Goal: Task Accomplishment & Management: Use online tool/utility

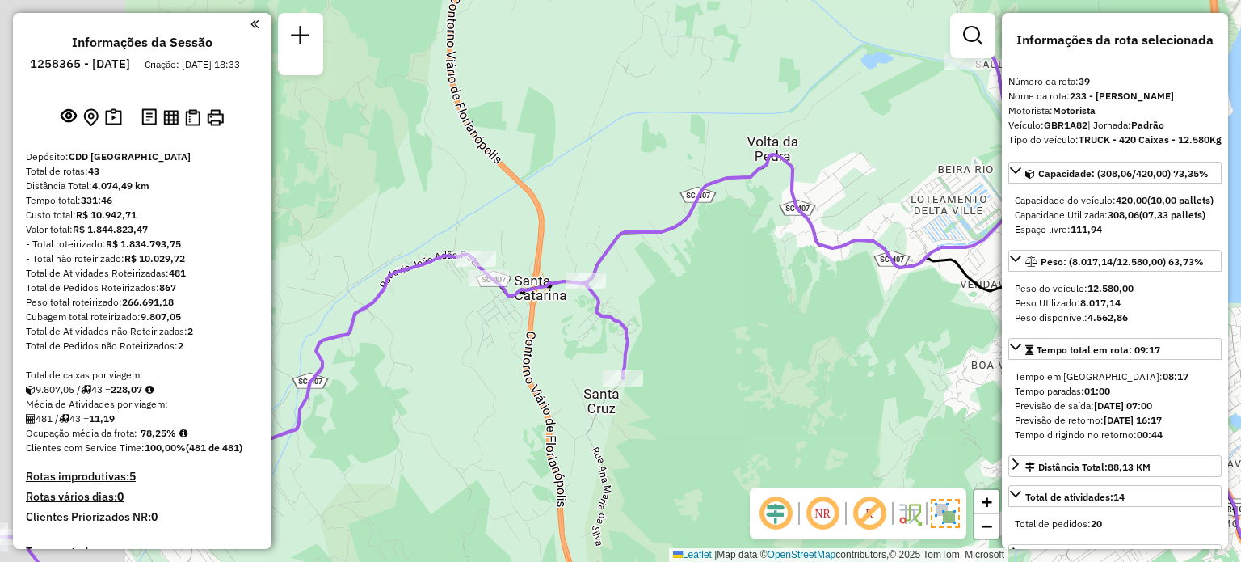
select select "**********"
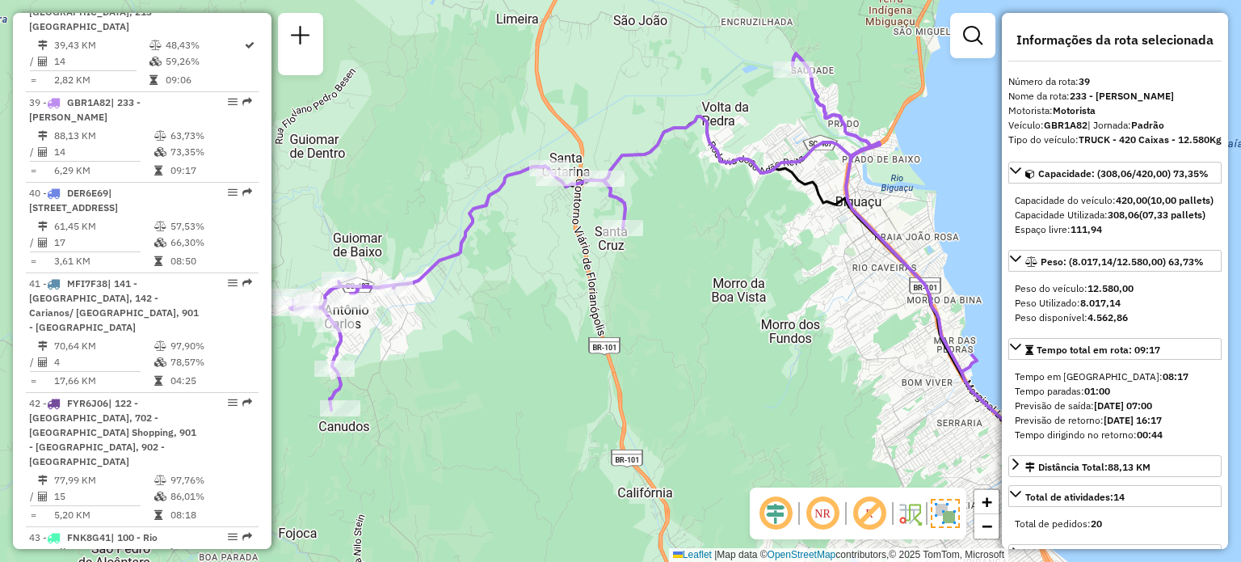
drag, startPoint x: 515, startPoint y: 311, endPoint x: 625, endPoint y: 187, distance: 165.9
click at [625, 187] on div "Janela de atendimento Grade de atendimento Capacidade Transportadoras Veículos …" at bounding box center [620, 281] width 1241 height 562
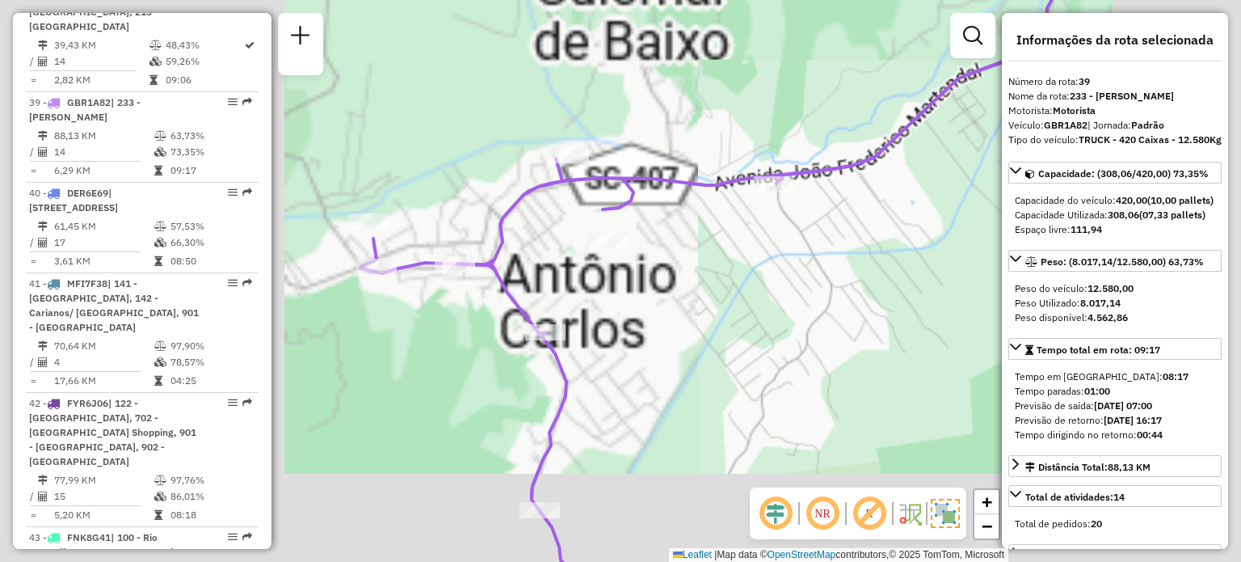
drag, startPoint x: 368, startPoint y: 267, endPoint x: 461, endPoint y: 272, distance: 92.2
click at [461, 272] on div at bounding box center [455, 264] width 40 height 16
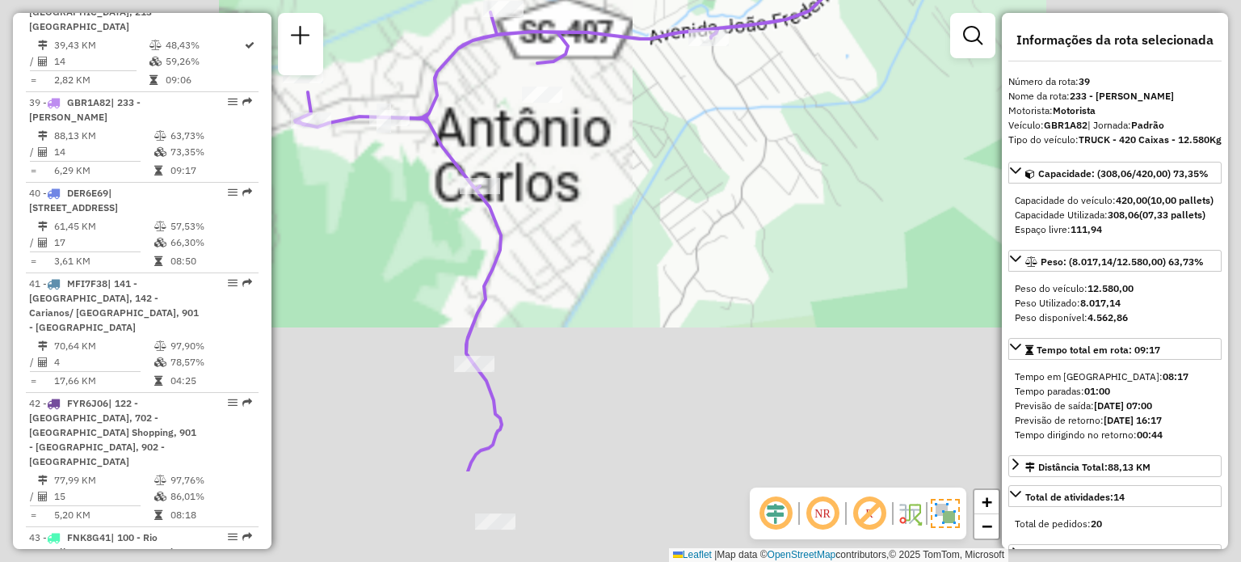
drag, startPoint x: 618, startPoint y: 400, endPoint x: 549, endPoint y: 216, distance: 196.6
click at [549, 216] on div "Janela de atendimento Grade de atendimento Capacidade Transportadoras Veículos …" at bounding box center [620, 281] width 1241 height 562
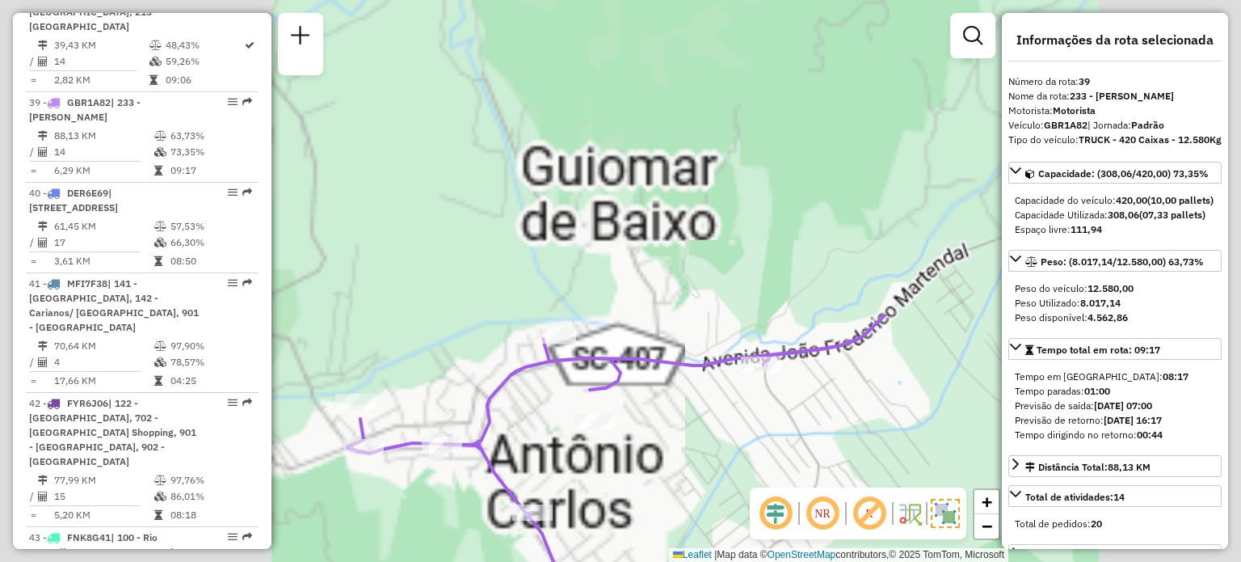
drag, startPoint x: 556, startPoint y: 229, endPoint x: 587, endPoint y: 553, distance: 326.3
click at [582, 561] on html "Aguarde... Pop-up bloqueado! Seu navegador bloqueou automáticamente a abertura …" at bounding box center [620, 281] width 1241 height 562
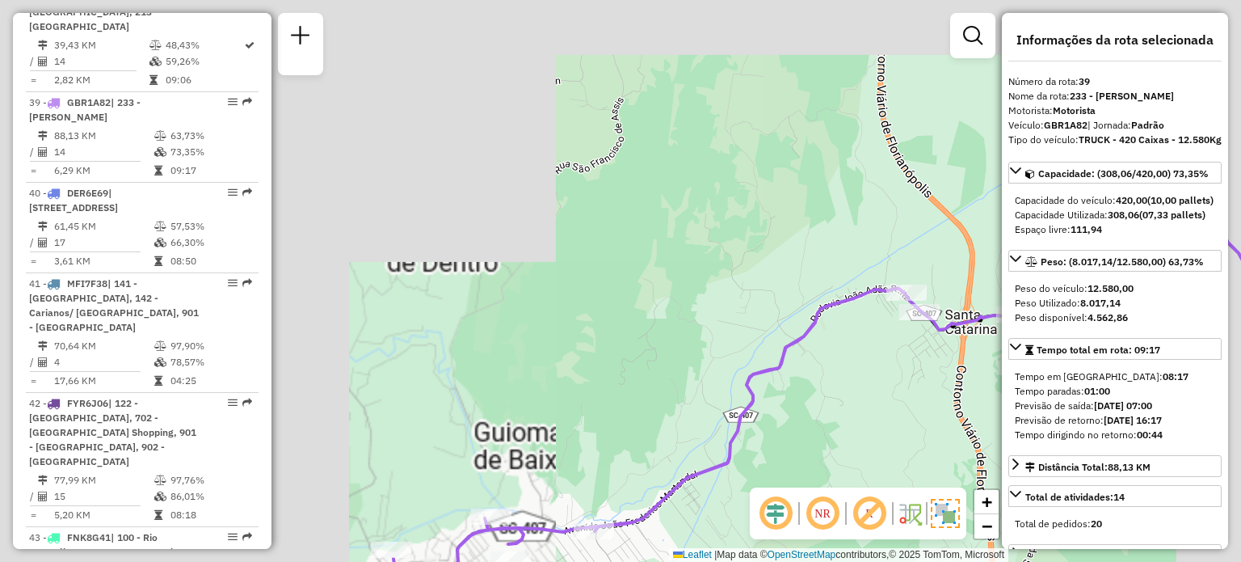
drag, startPoint x: 705, startPoint y: 318, endPoint x: 637, endPoint y: 410, distance: 114.9
click at [635, 410] on div "Janela de atendimento Grade de atendimento Capacidade Transportadoras Veículos …" at bounding box center [620, 281] width 1241 height 562
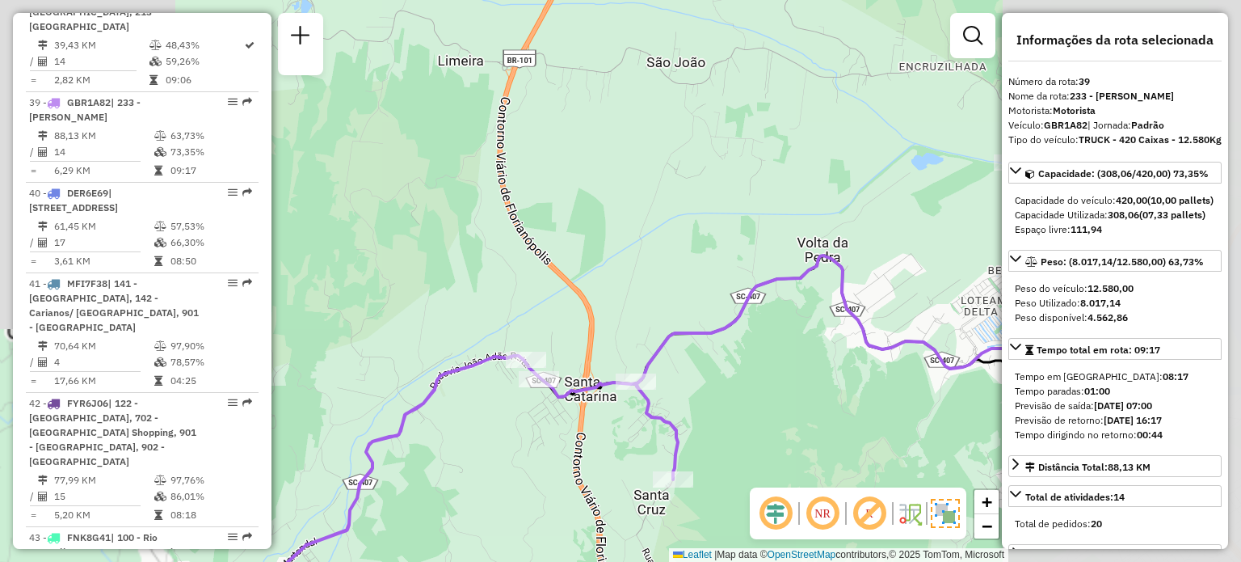
drag, startPoint x: 732, startPoint y: 370, endPoint x: 371, endPoint y: 411, distance: 363.5
click at [371, 411] on div "Janela de atendimento Grade de atendimento Capacidade Transportadoras Veículos …" at bounding box center [620, 281] width 1241 height 562
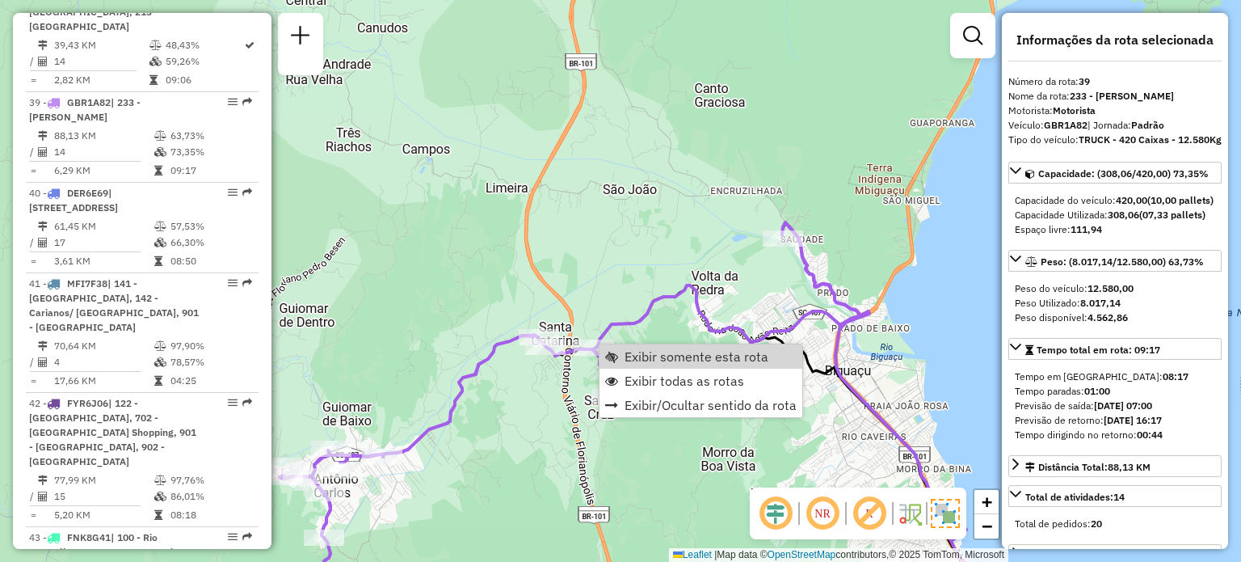
click at [672, 259] on div "Janela de atendimento Grade de atendimento Capacidade Transportadoras Veículos …" at bounding box center [620, 281] width 1241 height 562
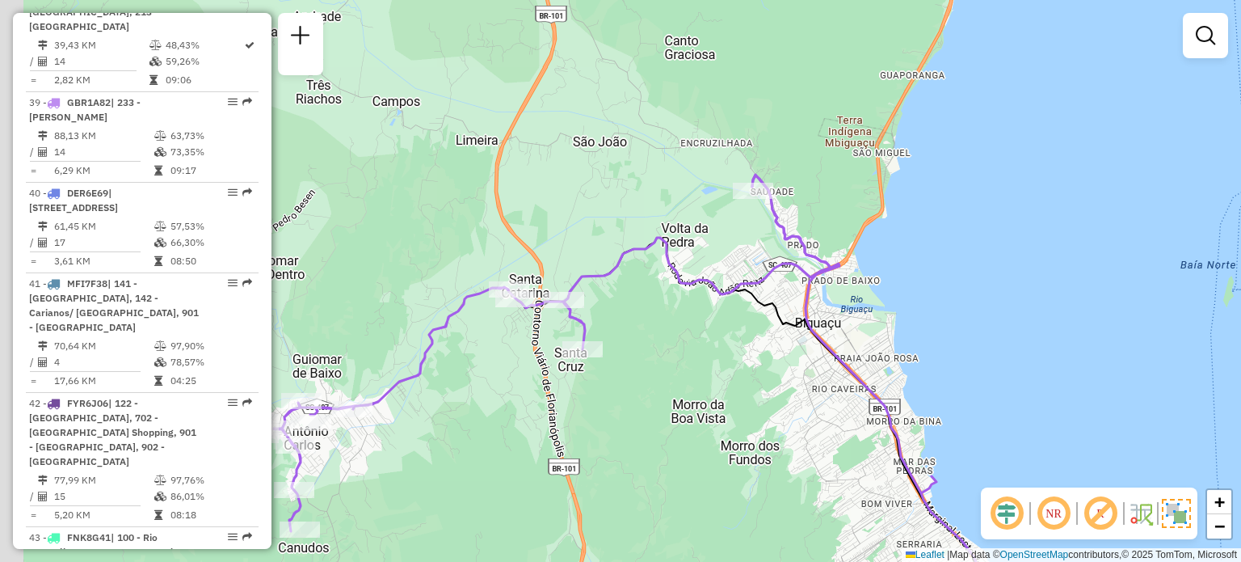
drag, startPoint x: 473, startPoint y: 342, endPoint x: 531, endPoint y: 320, distance: 62.1
click at [529, 317] on div "Janela de atendimento Grade de atendimento Capacidade Transportadoras Veículos …" at bounding box center [620, 281] width 1241 height 562
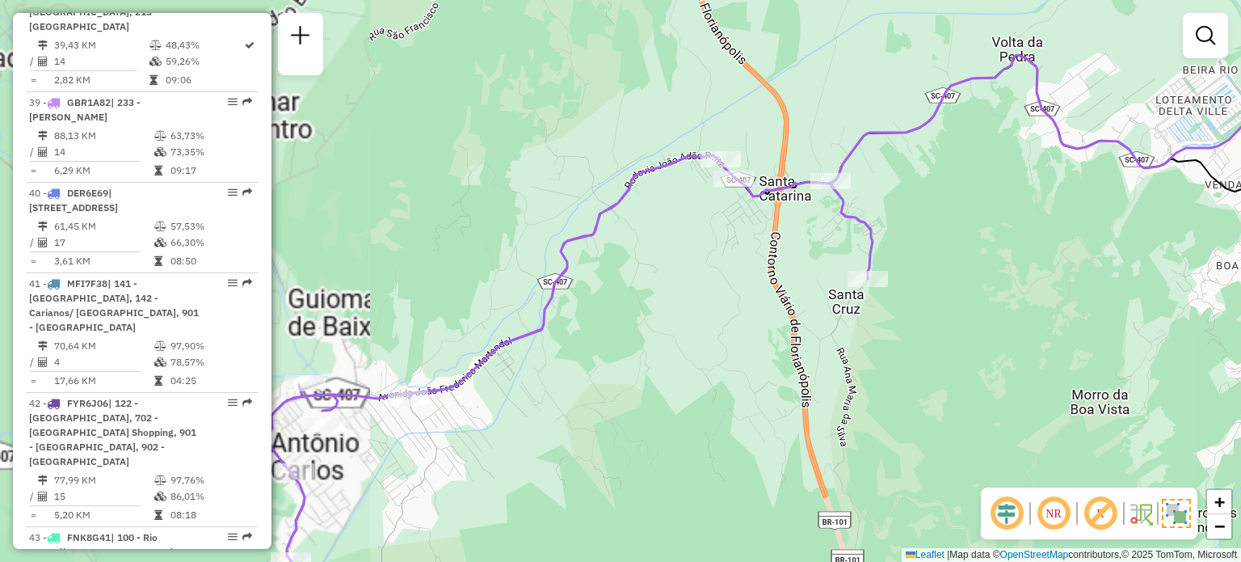
drag, startPoint x: 397, startPoint y: 351, endPoint x: 549, endPoint y: 329, distance: 154.4
click at [548, 330] on div "Janela de atendimento Grade de atendimento Capacidade Transportadoras Veículos …" at bounding box center [620, 281] width 1241 height 562
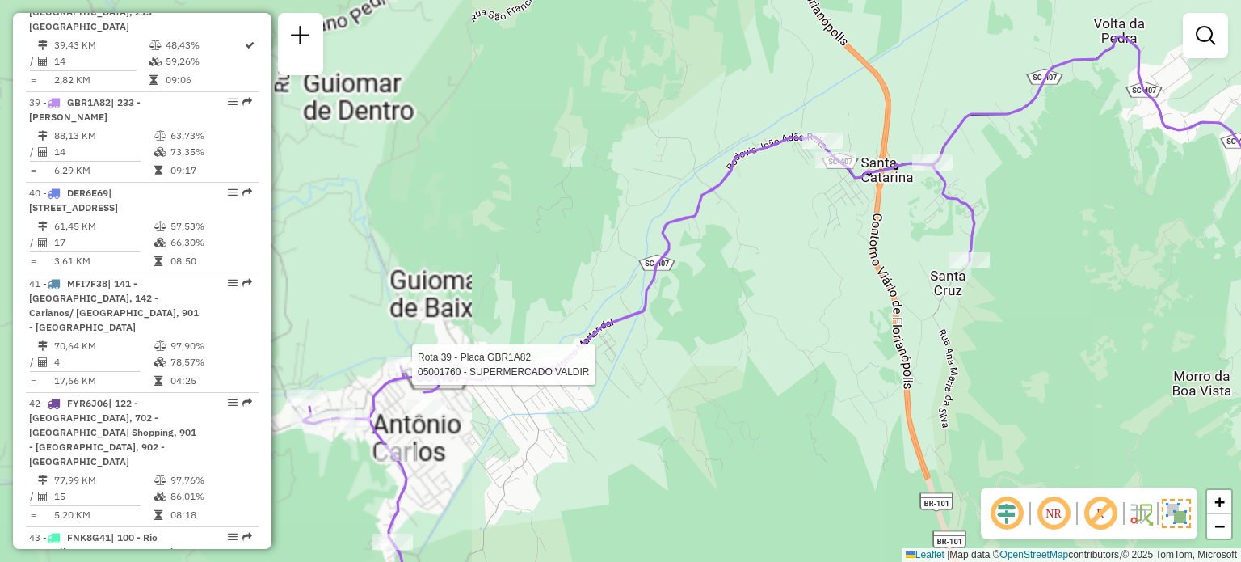
select select "**********"
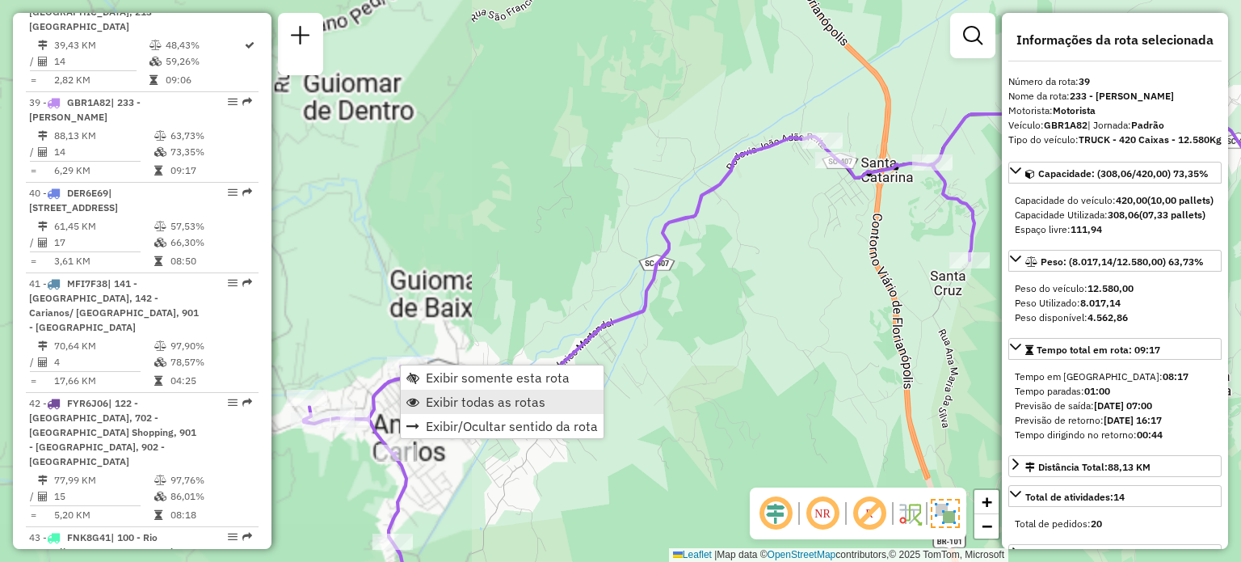
click at [482, 403] on span "Exibir todas as rotas" at bounding box center [486, 401] width 120 height 13
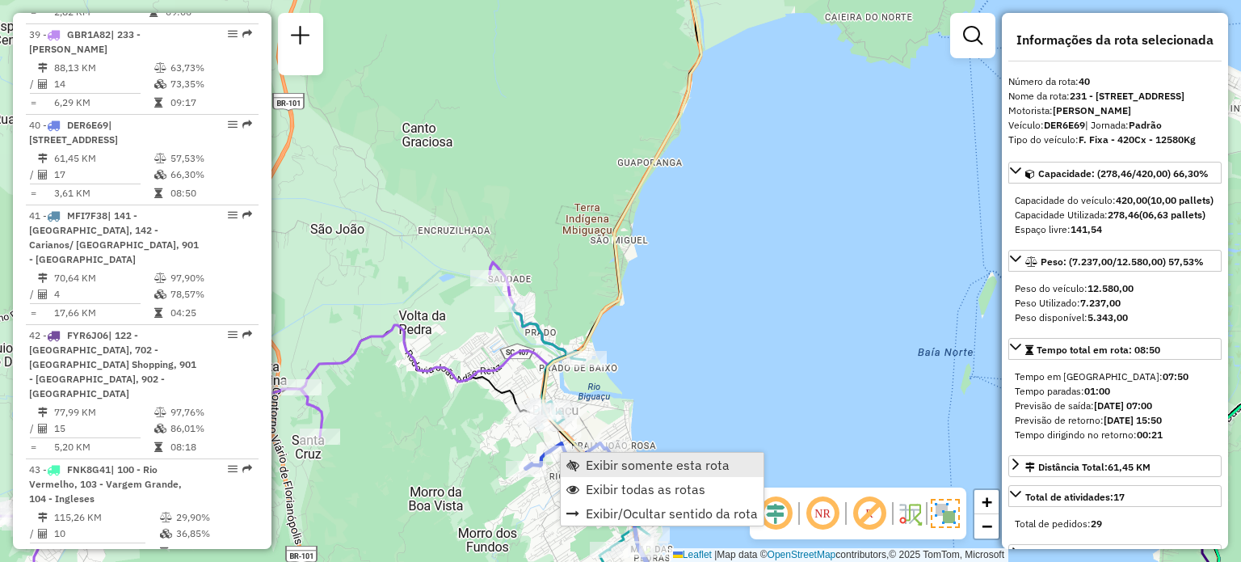
scroll to position [4142, 0]
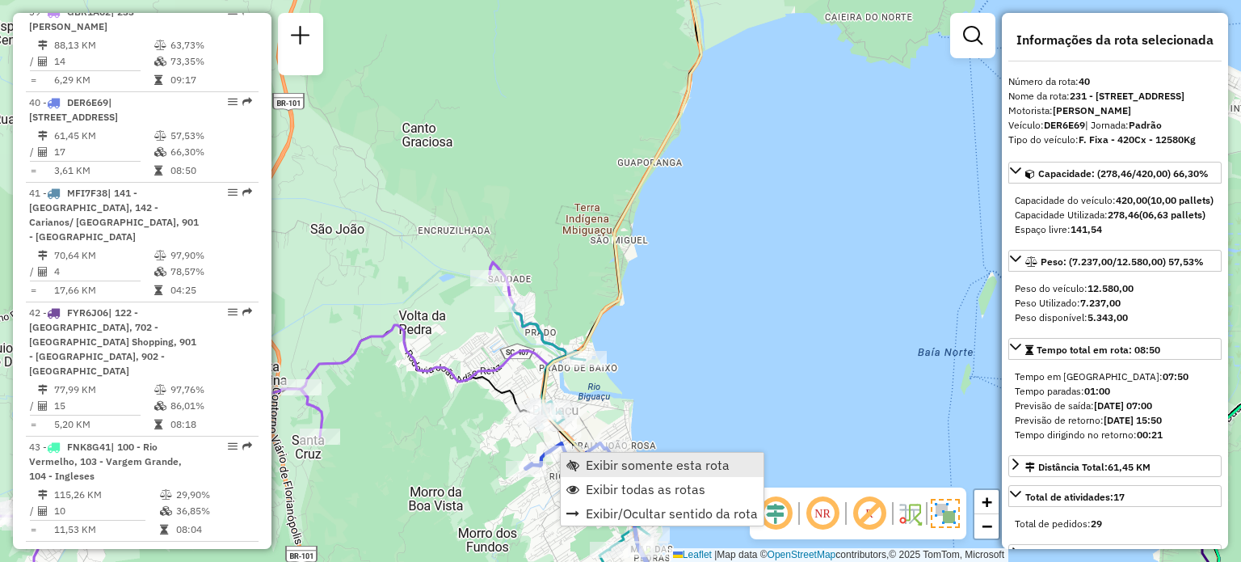
click at [592, 467] on span "Exibir somente esta rota" at bounding box center [658, 464] width 144 height 13
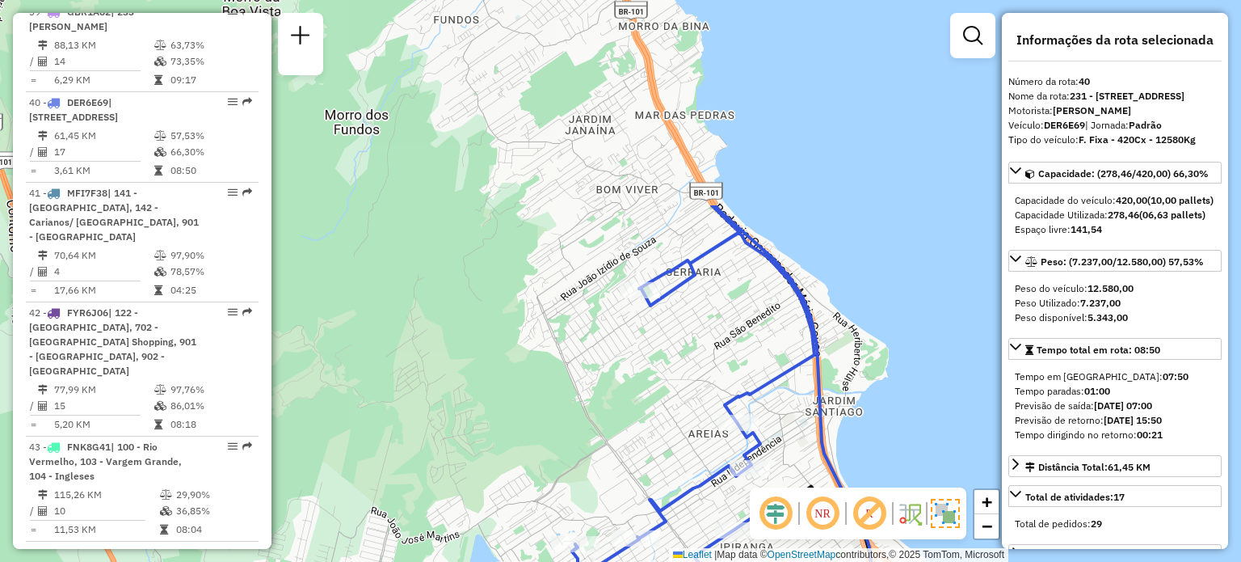
drag, startPoint x: 614, startPoint y: 198, endPoint x: 580, endPoint y: 471, distance: 275.2
click at [575, 474] on div "Janela de atendimento Grade de atendimento Capacidade Transportadoras Veículos …" at bounding box center [620, 281] width 1241 height 562
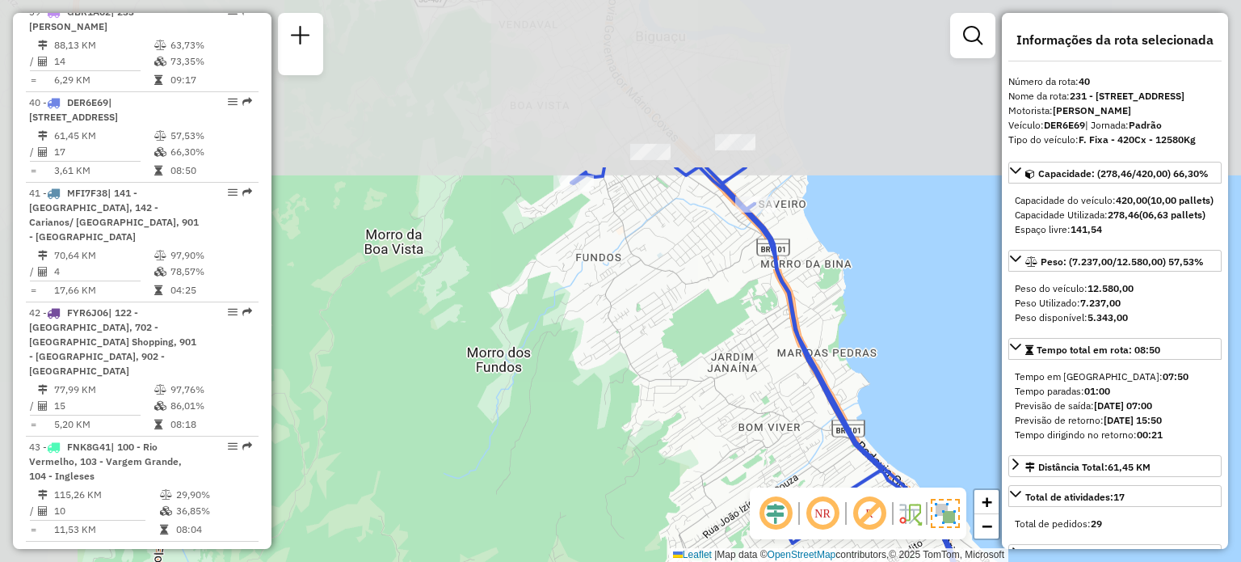
drag, startPoint x: 611, startPoint y: 217, endPoint x: 743, endPoint y: 433, distance: 253.2
click at [742, 445] on div "Janela de atendimento Grade de atendimento Capacidade Transportadoras Veículos …" at bounding box center [620, 281] width 1241 height 562
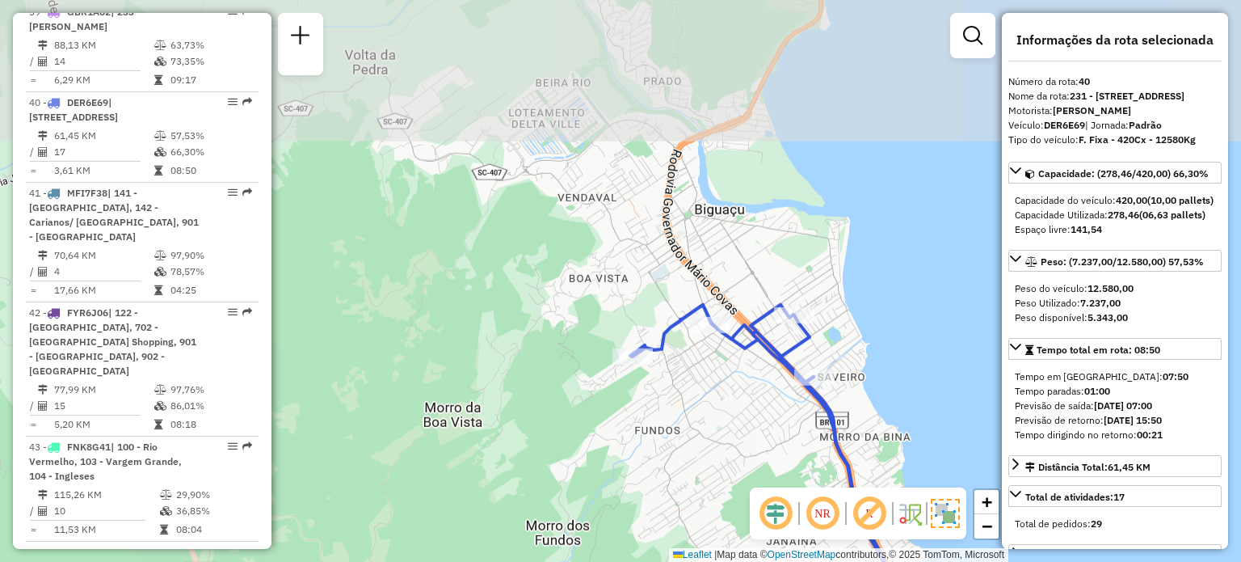
drag, startPoint x: 698, startPoint y: 80, endPoint x: 772, endPoint y: 271, distance: 205.1
click at [772, 271] on div "Janela de atendimento Grade de atendimento Capacidade Transportadoras Veículos …" at bounding box center [620, 281] width 1241 height 562
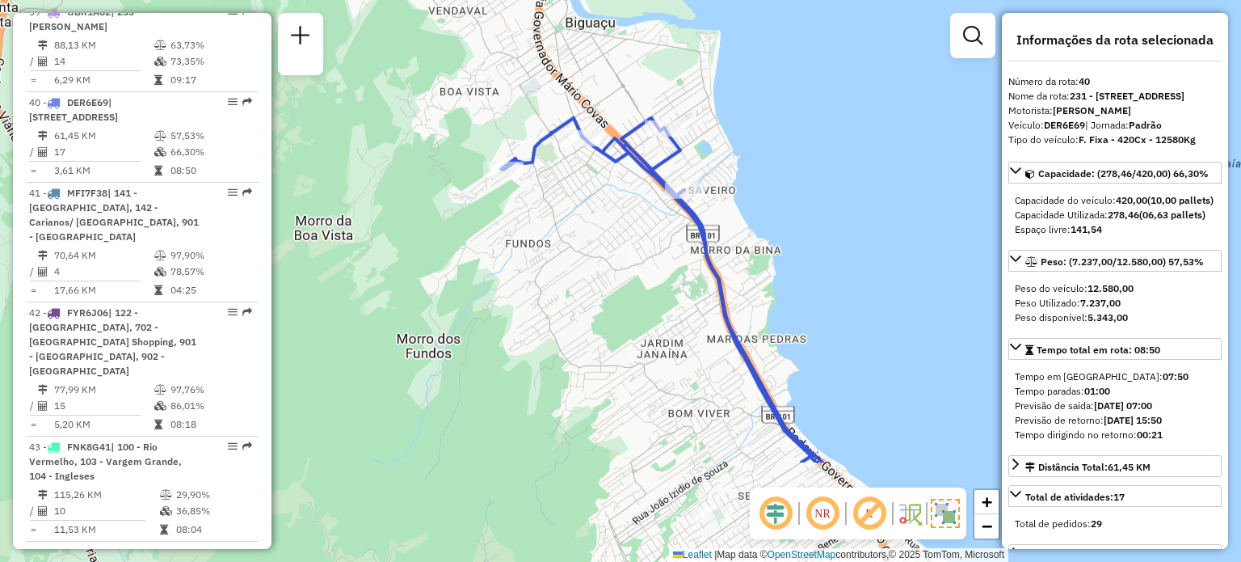
drag, startPoint x: 846, startPoint y: 445, endPoint x: 686, endPoint y: 187, distance: 304.1
click at [693, 179] on div "Janela de atendimento Grade de atendimento Capacidade Transportadoras Veículos …" at bounding box center [620, 281] width 1241 height 562
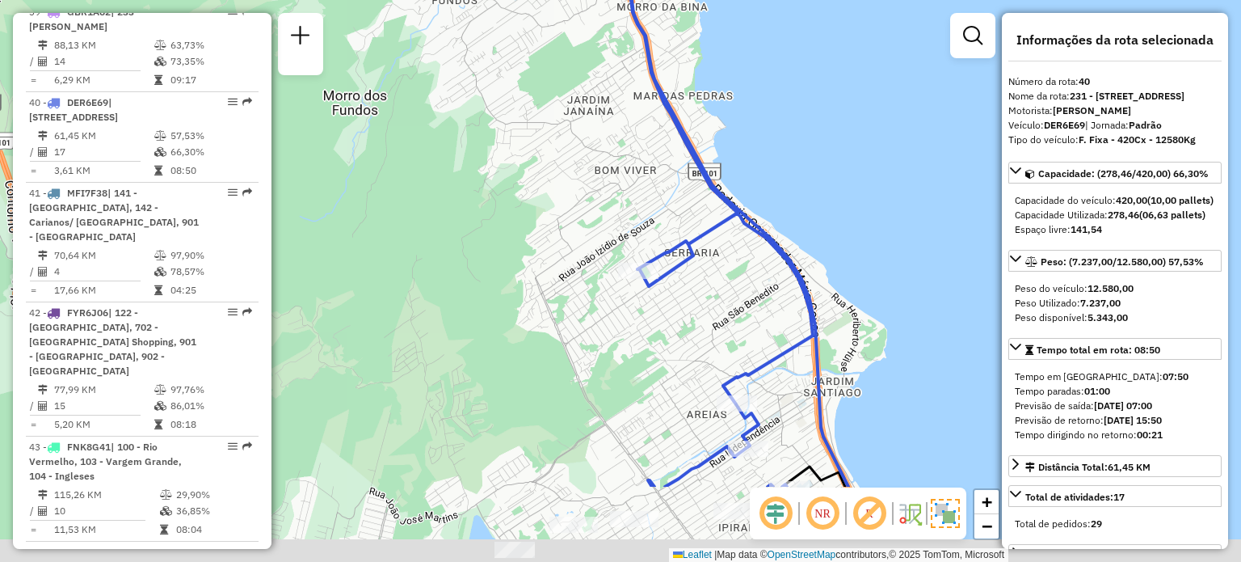
drag, startPoint x: 782, startPoint y: 396, endPoint x: 732, endPoint y: 280, distance: 125.9
click at [746, 261] on div "Janela de atendimento Grade de atendimento Capacidade Transportadoras Veículos …" at bounding box center [620, 281] width 1241 height 562
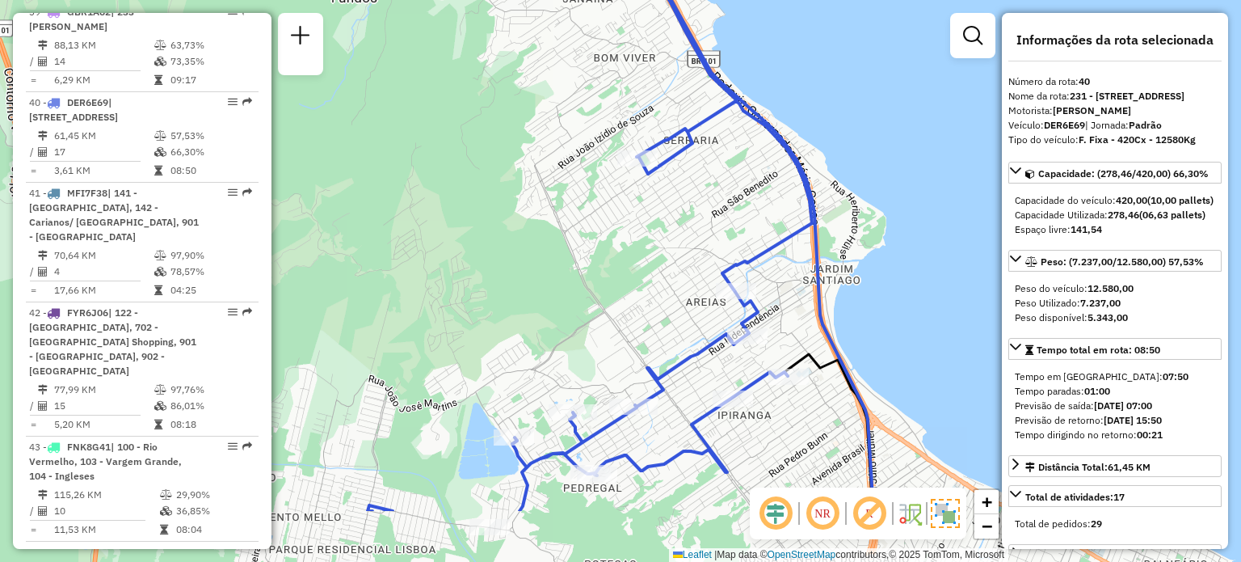
drag, startPoint x: 667, startPoint y: 424, endPoint x: 702, endPoint y: 386, distance: 52.0
click at [669, 330] on div "Janela de atendimento Grade de atendimento Capacidade Transportadoras Veículos …" at bounding box center [620, 281] width 1241 height 562
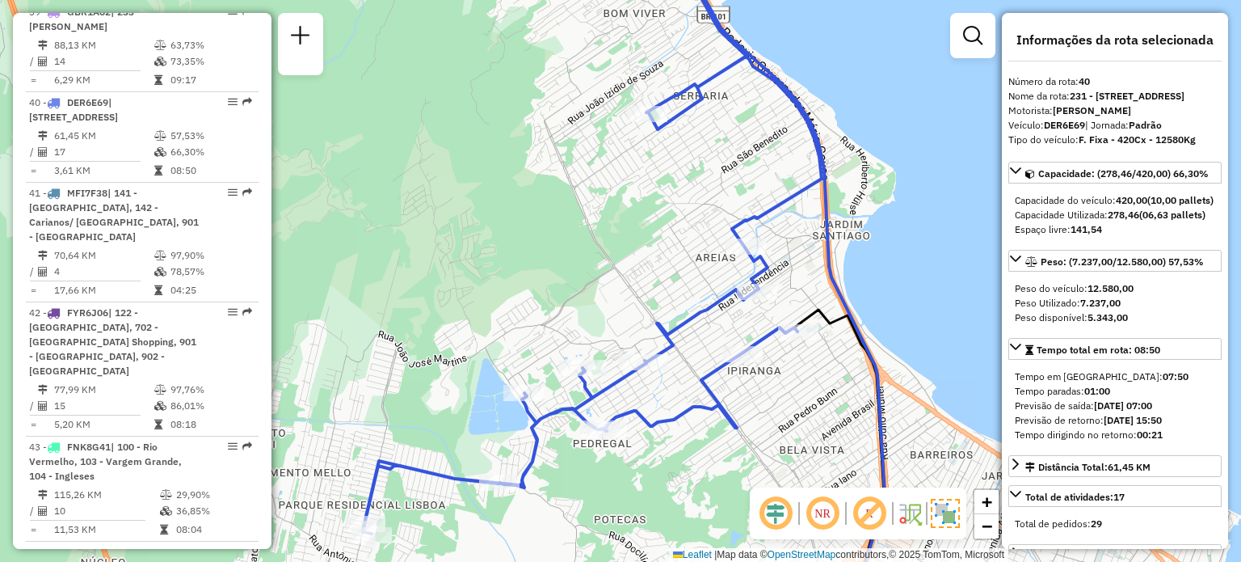
drag, startPoint x: 607, startPoint y: 441, endPoint x: 629, endPoint y: 369, distance: 75.1
click at [628, 371] on div "Janela de atendimento Grade de atendimento Capacidade Transportadoras Veículos …" at bounding box center [620, 281] width 1241 height 562
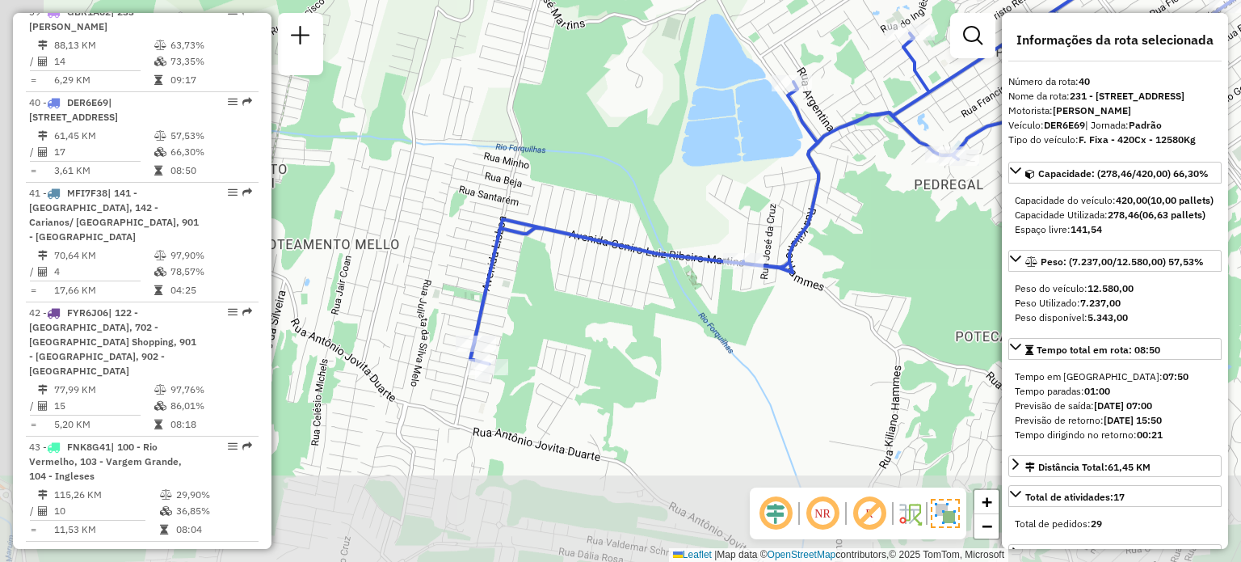
drag, startPoint x: 408, startPoint y: 471, endPoint x: 563, endPoint y: 355, distance: 193.9
click at [627, 277] on div "Janela de atendimento Grade de atendimento Capacidade Transportadoras Veículos …" at bounding box center [620, 281] width 1241 height 562
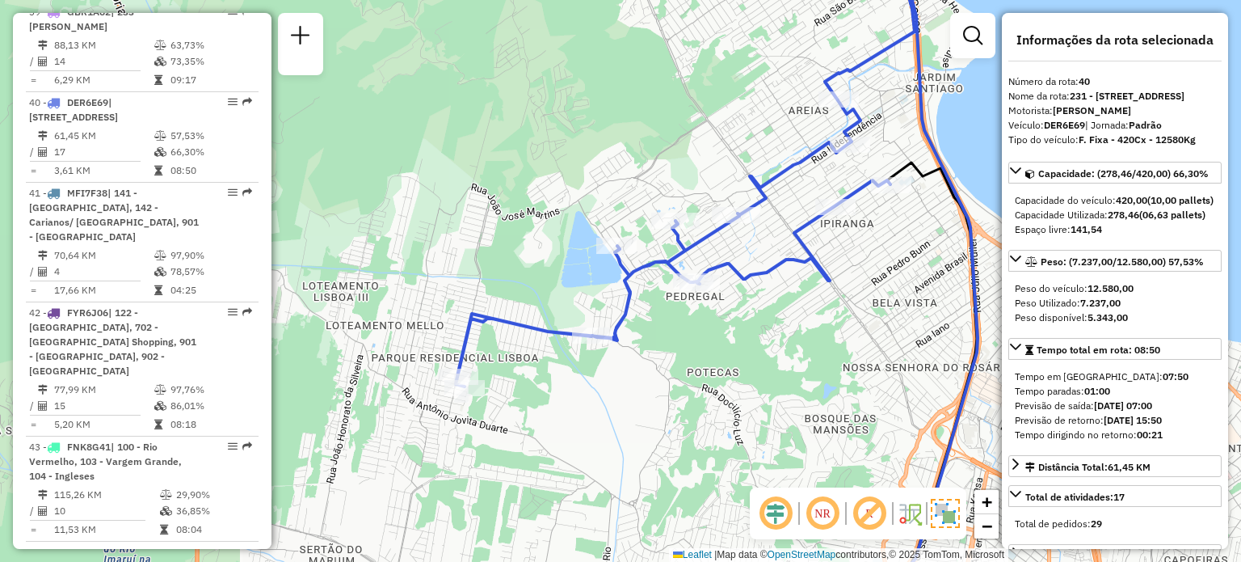
drag, startPoint x: 562, startPoint y: 295, endPoint x: 549, endPoint y: 316, distance: 24.7
click at [549, 316] on div "Janela de atendimento Grade de atendimento Capacidade Transportadoras Veículos …" at bounding box center [620, 281] width 1241 height 562
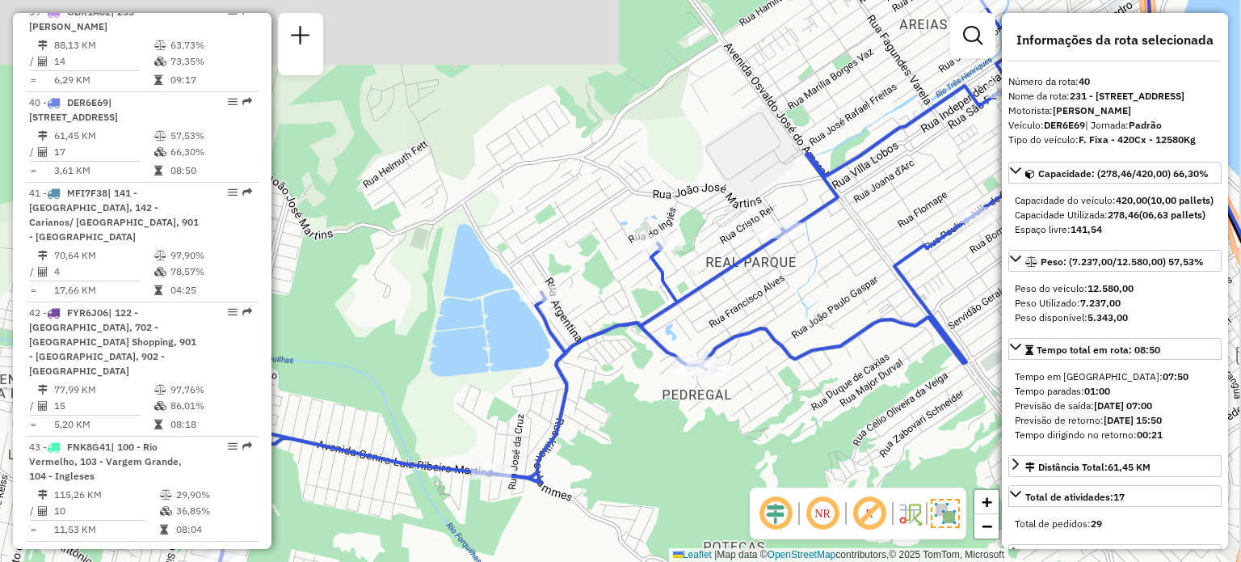
drag, startPoint x: 789, startPoint y: 292, endPoint x: 680, endPoint y: 329, distance: 114.5
click at [684, 331] on div "Janela de atendimento Grade de atendimento Capacidade Transportadoras Veículos …" at bounding box center [620, 281] width 1241 height 562
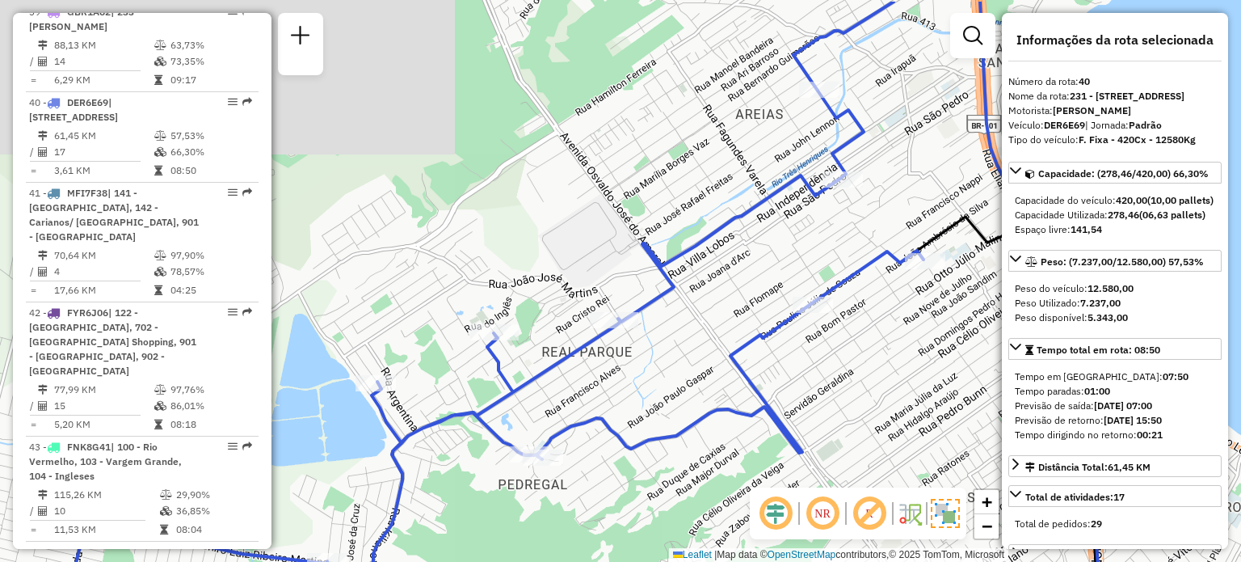
drag, startPoint x: 788, startPoint y: 281, endPoint x: 929, endPoint y: 290, distance: 141.7
click at [697, 347] on div "Janela de atendimento Grade de atendimento Capacidade Transportadoras Veículos …" at bounding box center [620, 281] width 1241 height 562
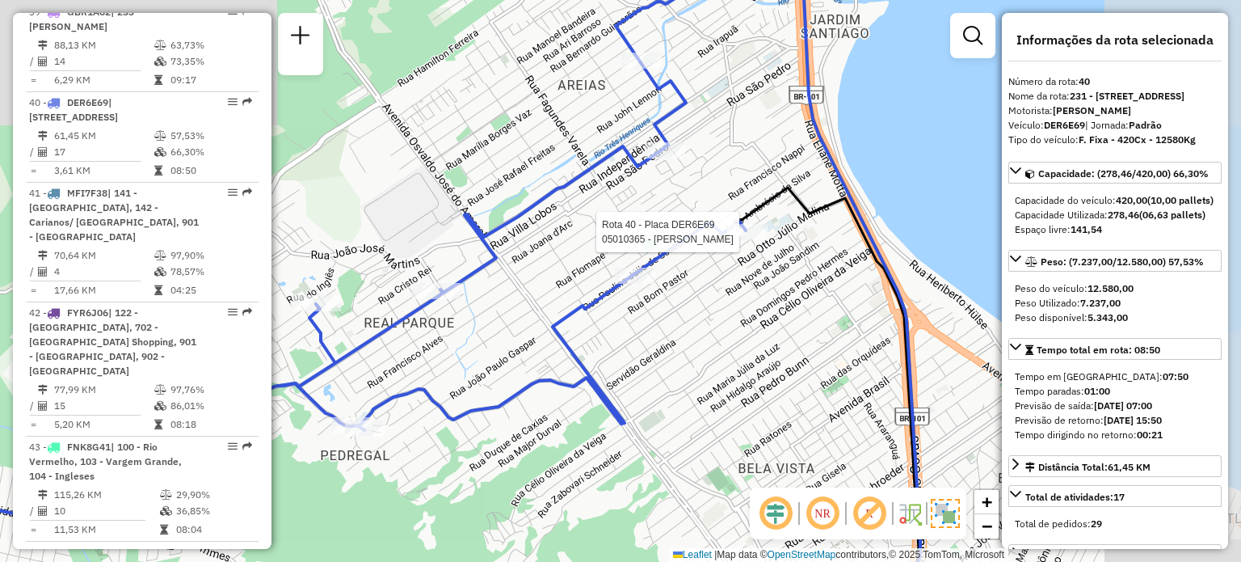
drag, startPoint x: 897, startPoint y: 297, endPoint x: 760, endPoint y: 255, distance: 142.9
click at [760, 240] on div at bounding box center [747, 232] width 40 height 16
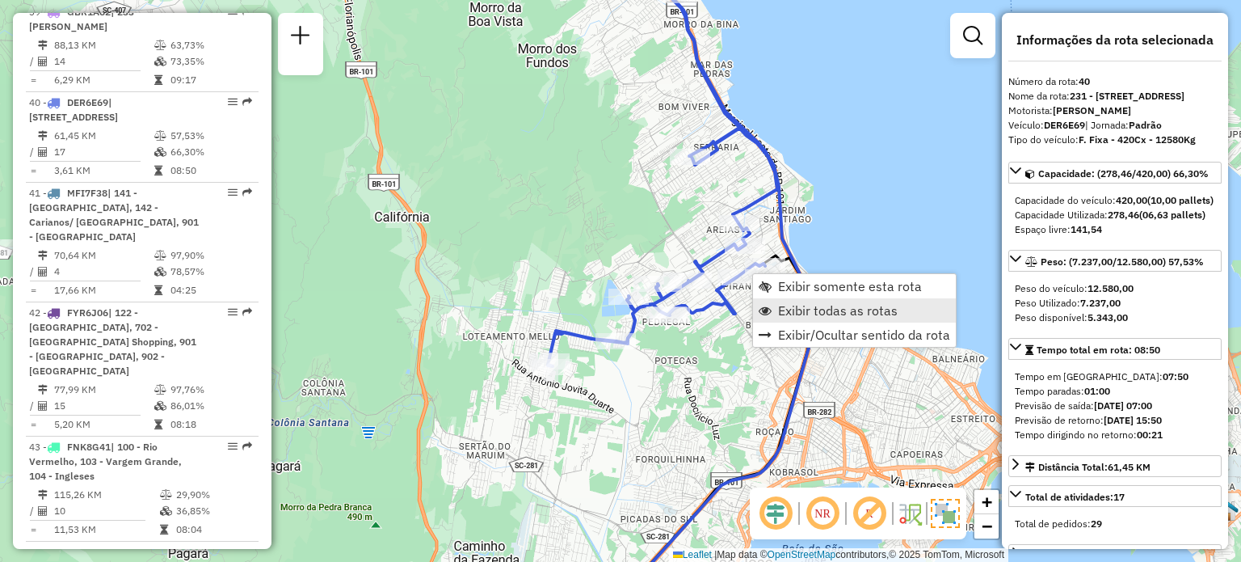
click at [796, 315] on span "Exibir todas as rotas" at bounding box center [838, 310] width 120 height 13
